Goal: Transaction & Acquisition: Purchase product/service

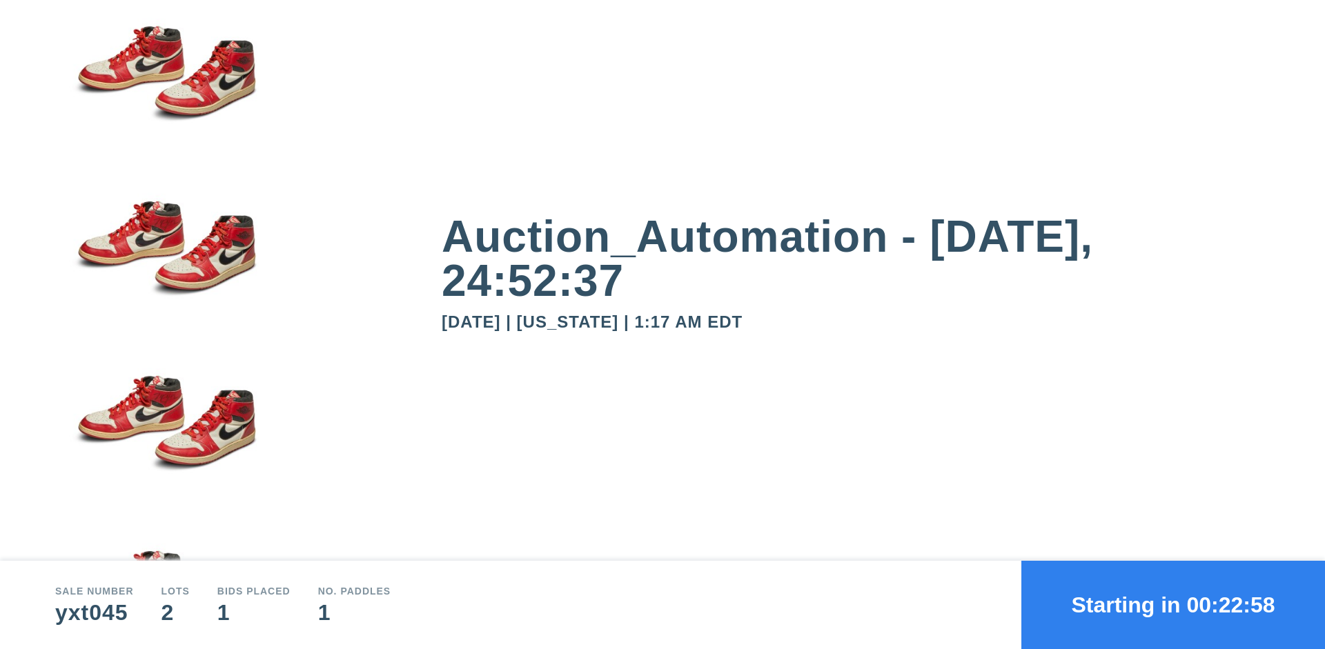
click at [1173, 605] on button "Starting in 00:22:58" at bounding box center [1173, 605] width 304 height 88
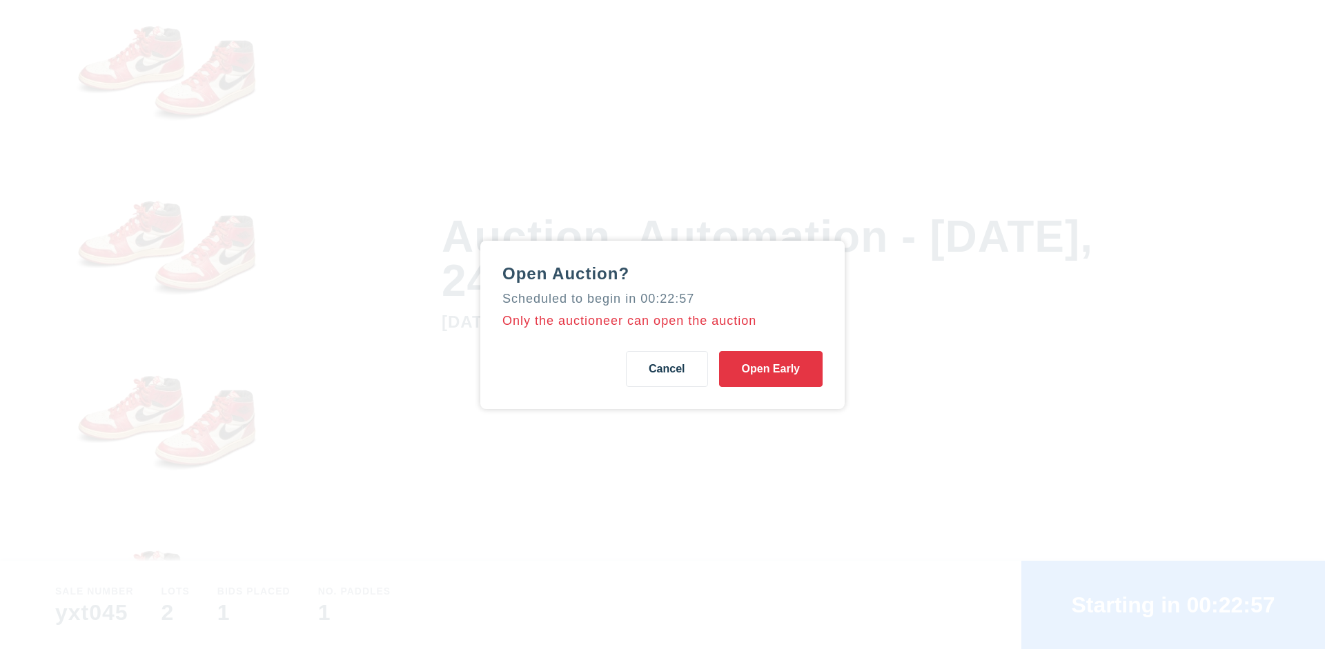
click at [771, 368] on button "Open Early" at bounding box center [770, 369] width 103 height 36
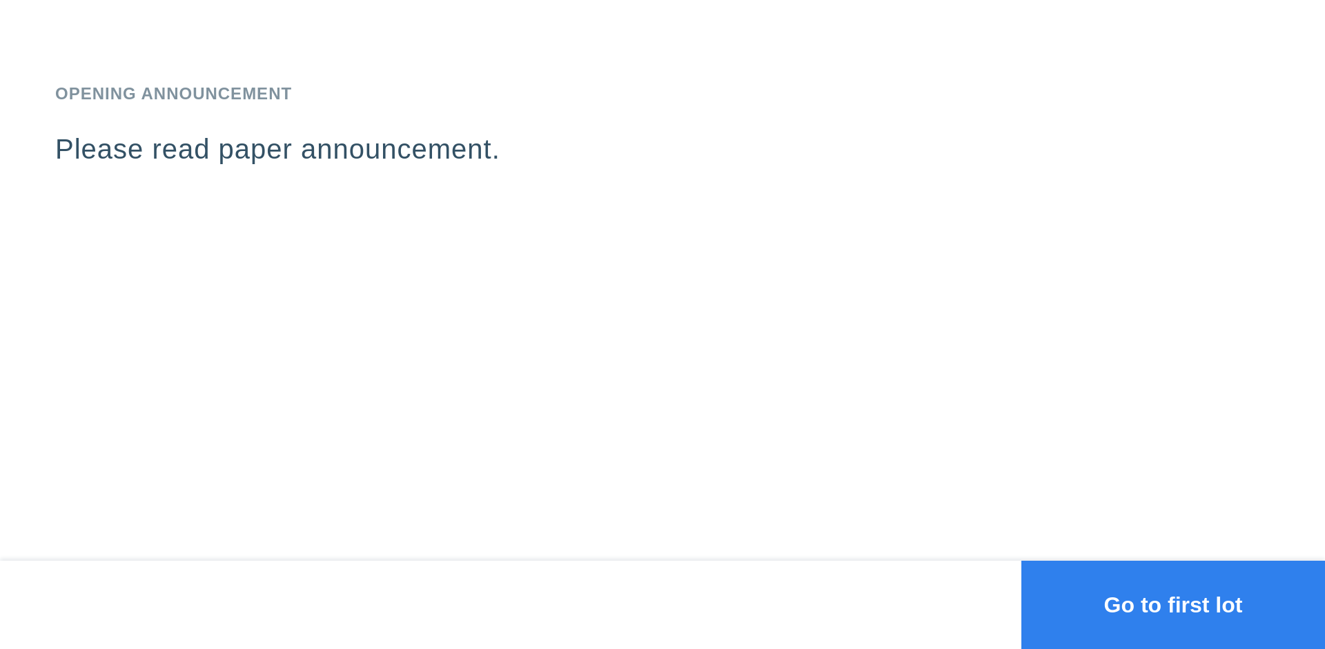
click at [1173, 605] on button "Go to first lot" at bounding box center [1173, 605] width 304 height 88
